Goal: Find specific page/section: Find specific page/section

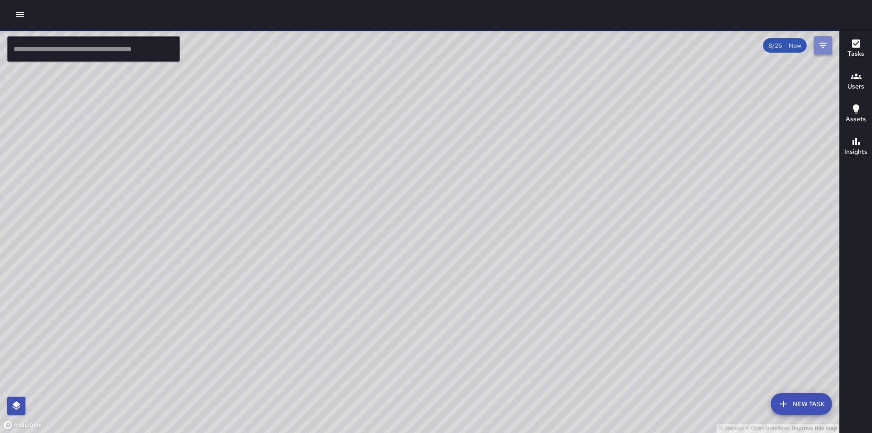
click at [824, 49] on icon "Filters" at bounding box center [822, 45] width 11 height 11
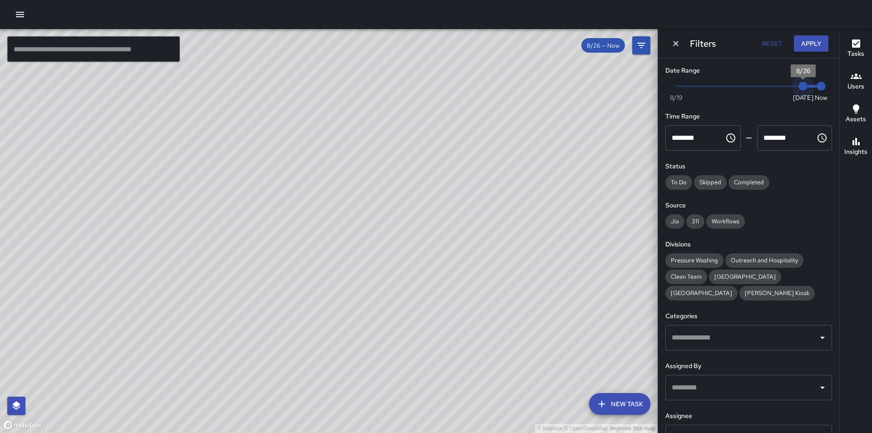
type input "*"
drag, startPoint x: 796, startPoint y: 86, endPoint x: 785, endPoint y: 88, distance: 11.4
click at [785, 88] on span "8/25" at bounding box center [784, 86] width 9 height 9
type input "*"
drag, startPoint x: 813, startPoint y: 85, endPoint x: 797, endPoint y: 86, distance: 16.4
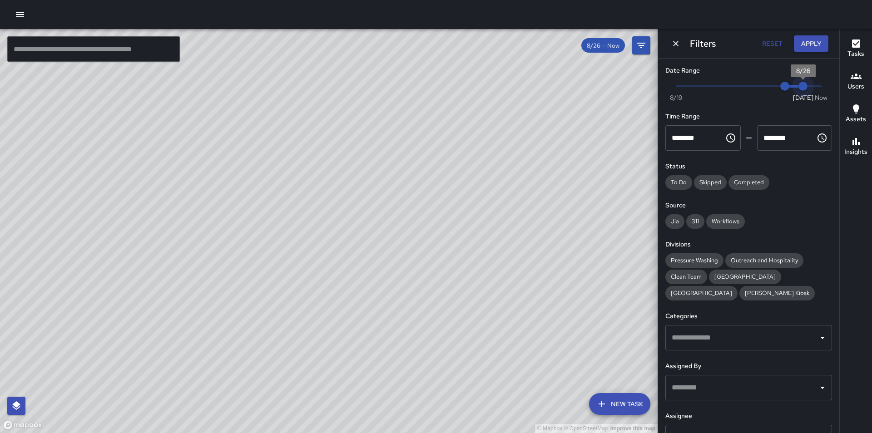
click at [798, 86] on span "8/26" at bounding box center [802, 86] width 9 height 9
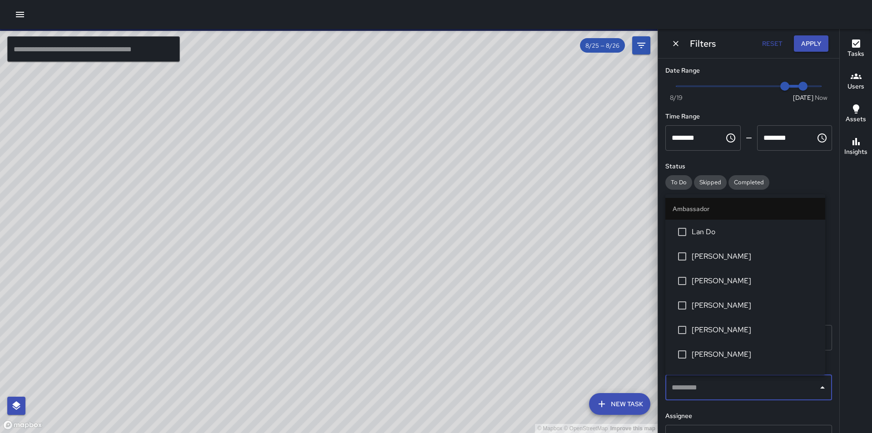
click at [697, 389] on input "text" at bounding box center [741, 387] width 145 height 17
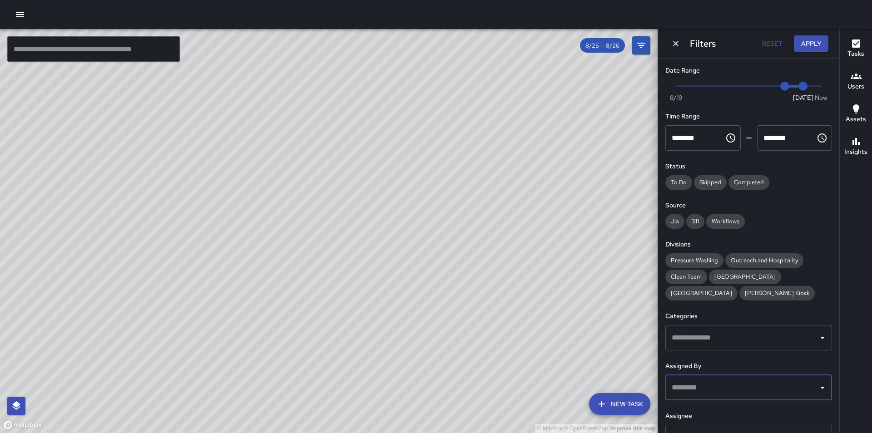
click at [701, 385] on input "text" at bounding box center [741, 387] width 145 height 17
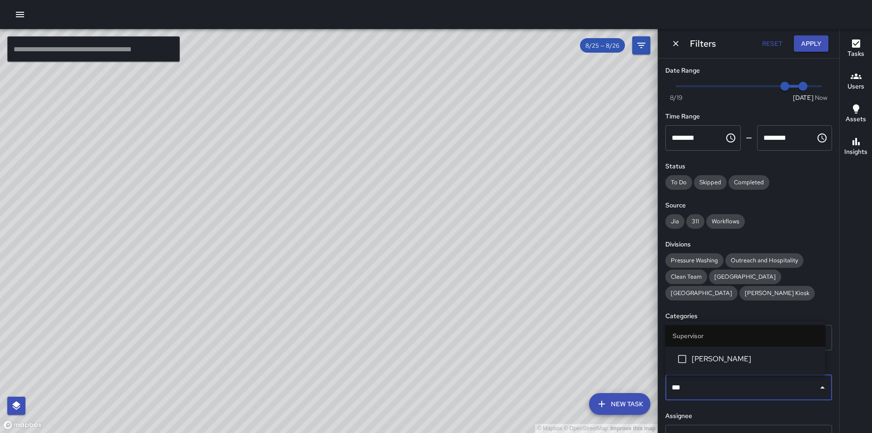
type input "****"
click at [709, 356] on span "[PERSON_NAME]" at bounding box center [755, 359] width 126 height 11
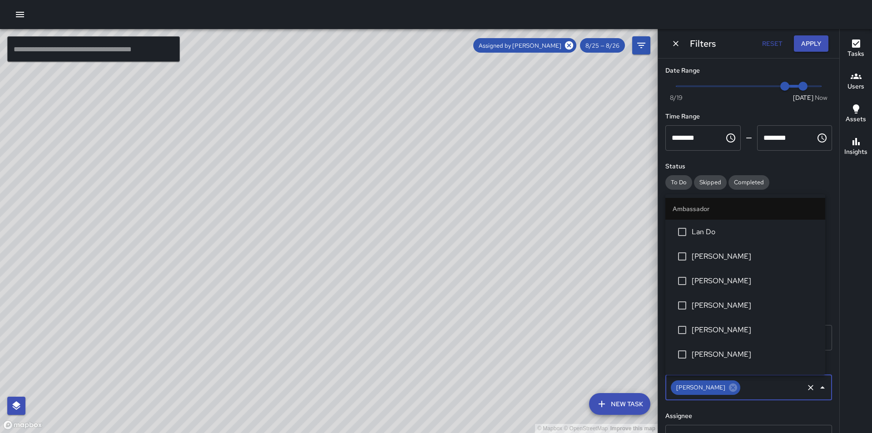
scroll to position [578, 0]
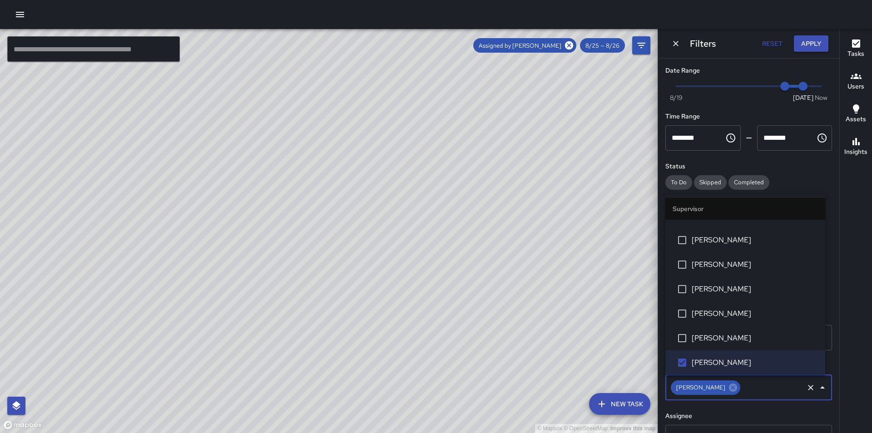
click at [783, 174] on div "Status To Do Skipped Completed" at bounding box center [748, 176] width 167 height 28
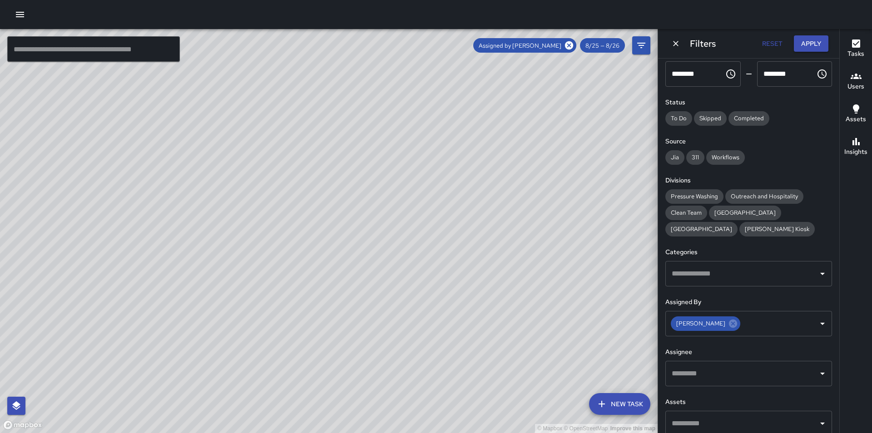
scroll to position [74, 0]
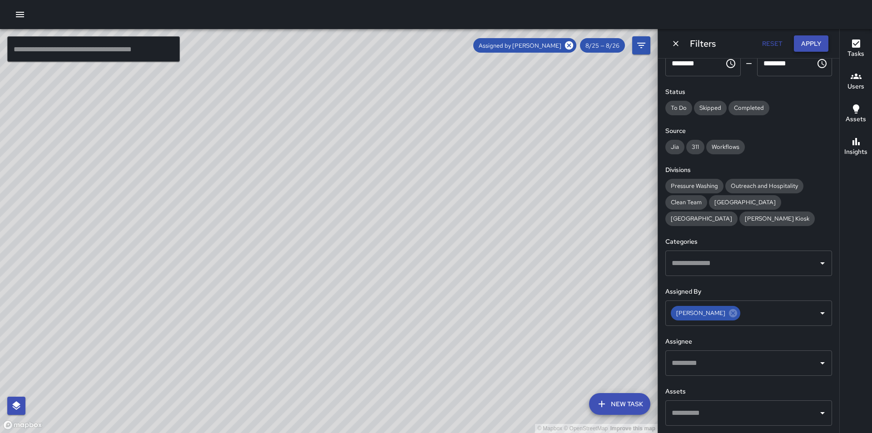
click at [806, 42] on button "Apply" at bounding box center [811, 43] width 35 height 17
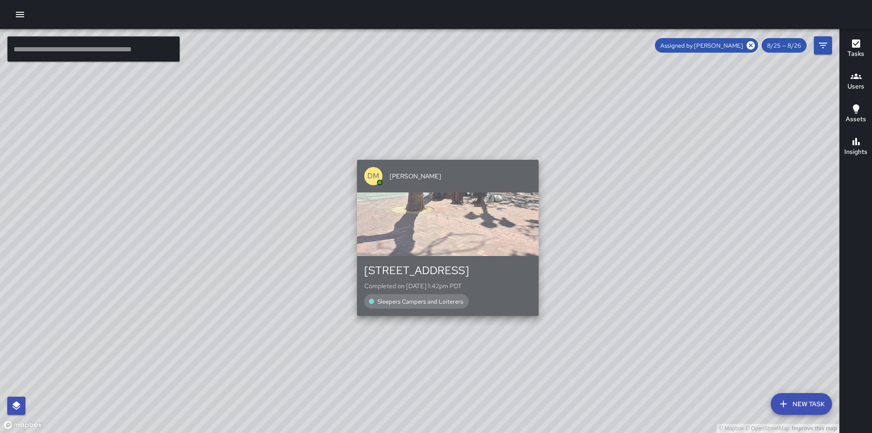
click at [445, 167] on div "[PERSON_NAME]" at bounding box center [448, 176] width 182 height 33
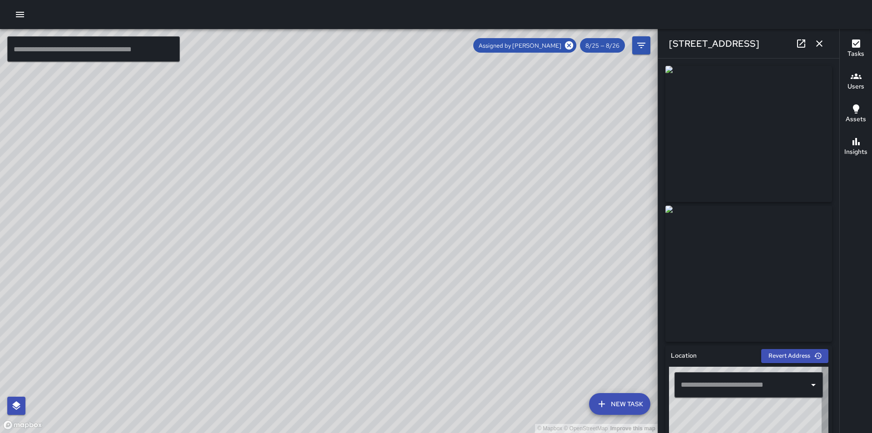
type input "**********"
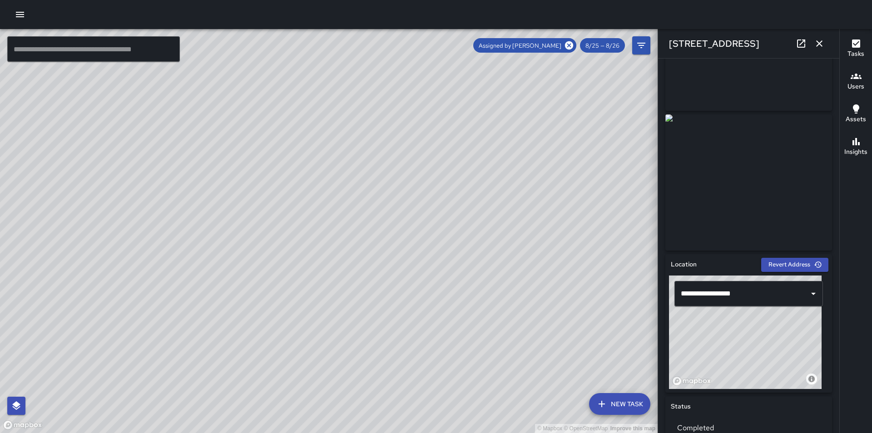
scroll to position [0, 0]
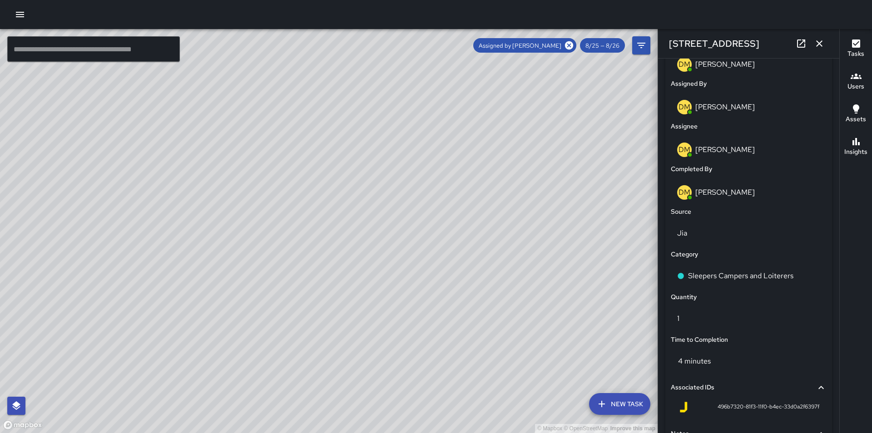
scroll to position [591, 0]
